Goal: Task Accomplishment & Management: Manage account settings

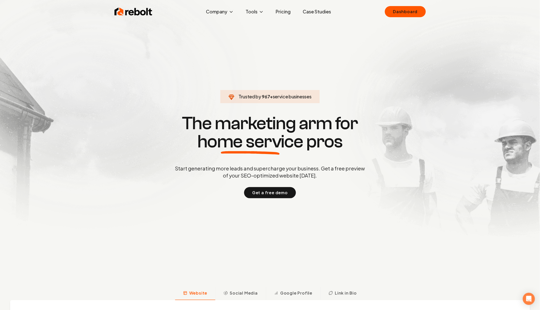
click link "Dashboard" at bounding box center [405, 11] width 41 height 11
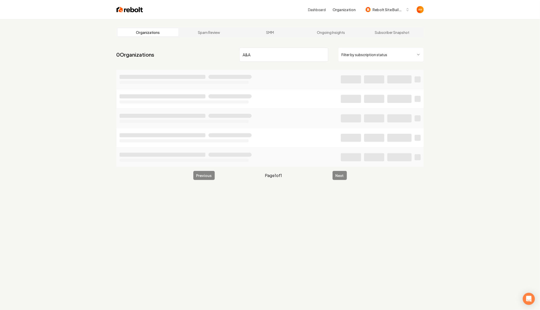
type input "A&A"
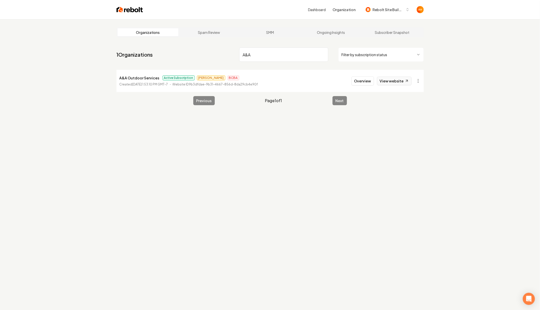
click at [394, 79] on link "View website" at bounding box center [394, 81] width 35 height 9
